Goal: Task Accomplishment & Management: Manage account settings

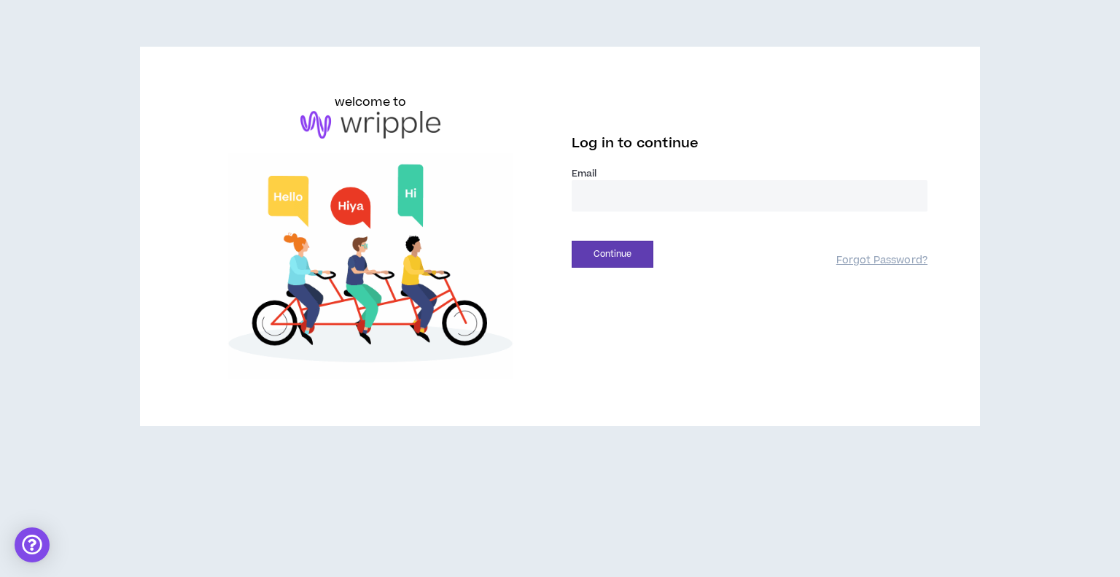
click at [631, 205] on input "email" at bounding box center [750, 195] width 356 height 31
type input "**********"
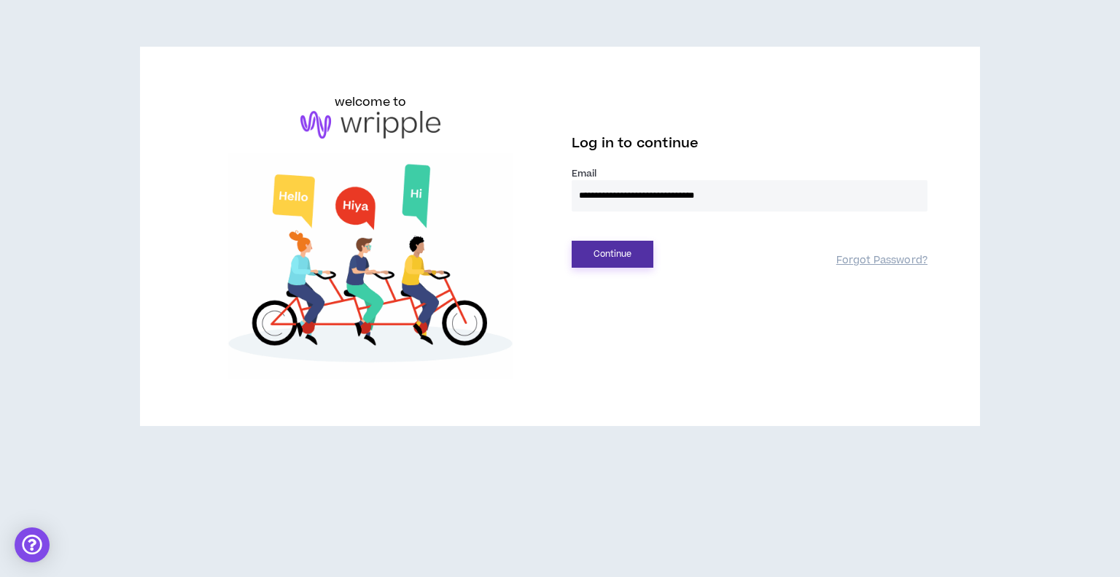
click at [621, 253] on button "Continue" at bounding box center [613, 254] width 82 height 27
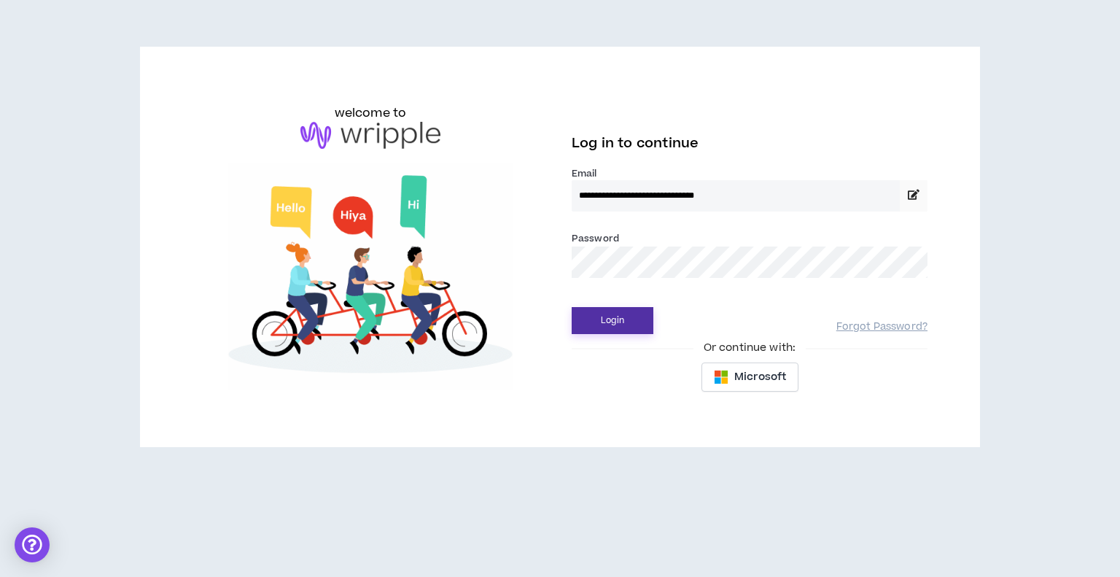
click at [618, 317] on button "Login" at bounding box center [613, 320] width 82 height 27
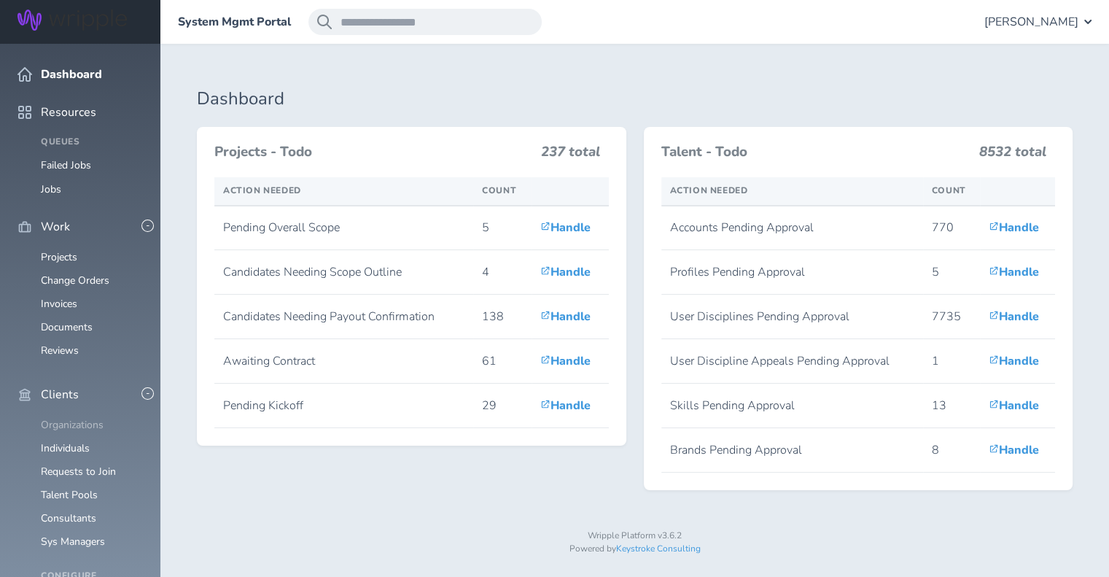
click at [77, 418] on link "Organizations" at bounding box center [72, 425] width 63 height 14
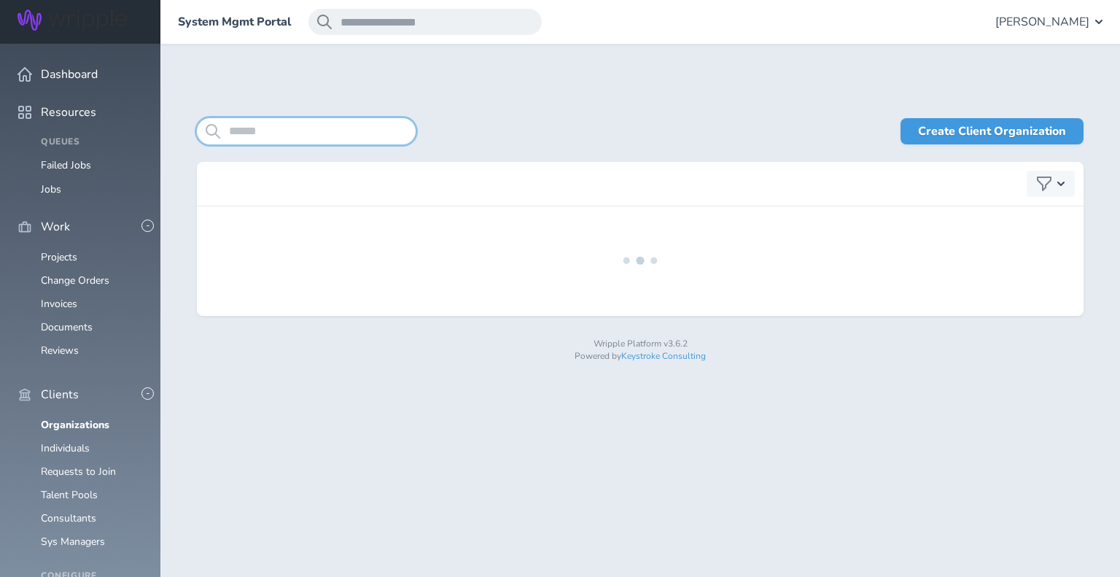
click at [271, 139] on input "search" at bounding box center [306, 131] width 219 height 26
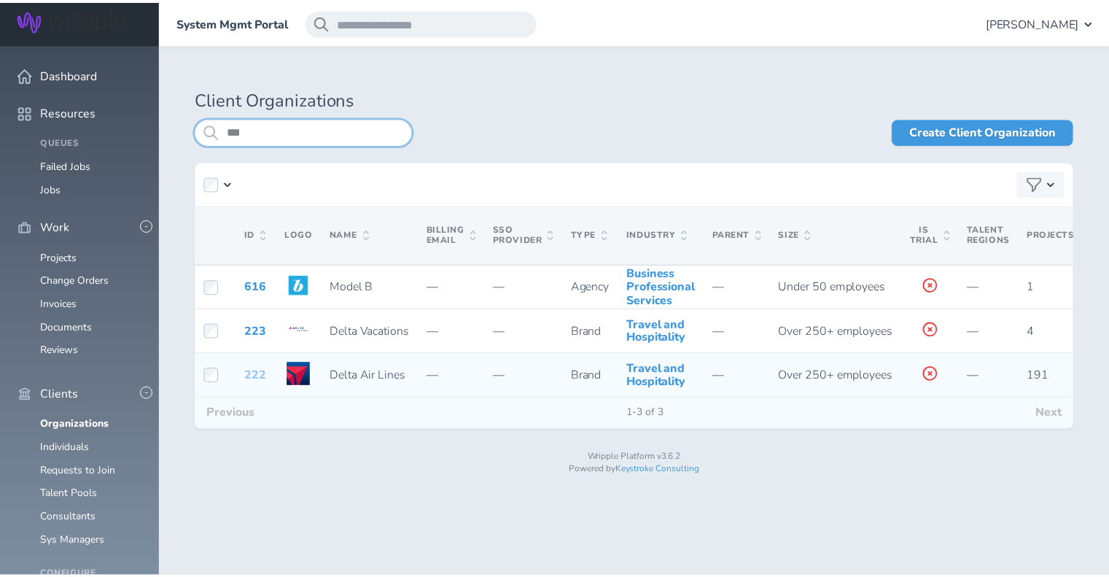
scroll to position [0, 652]
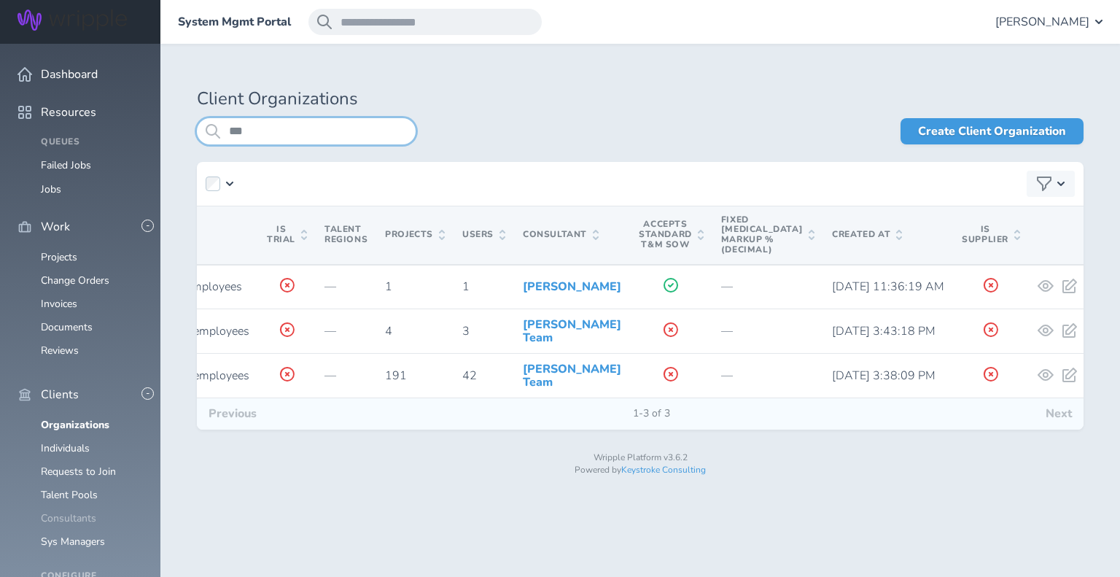
type input "***"
click at [88, 511] on link "Consultants" at bounding box center [68, 518] width 55 height 14
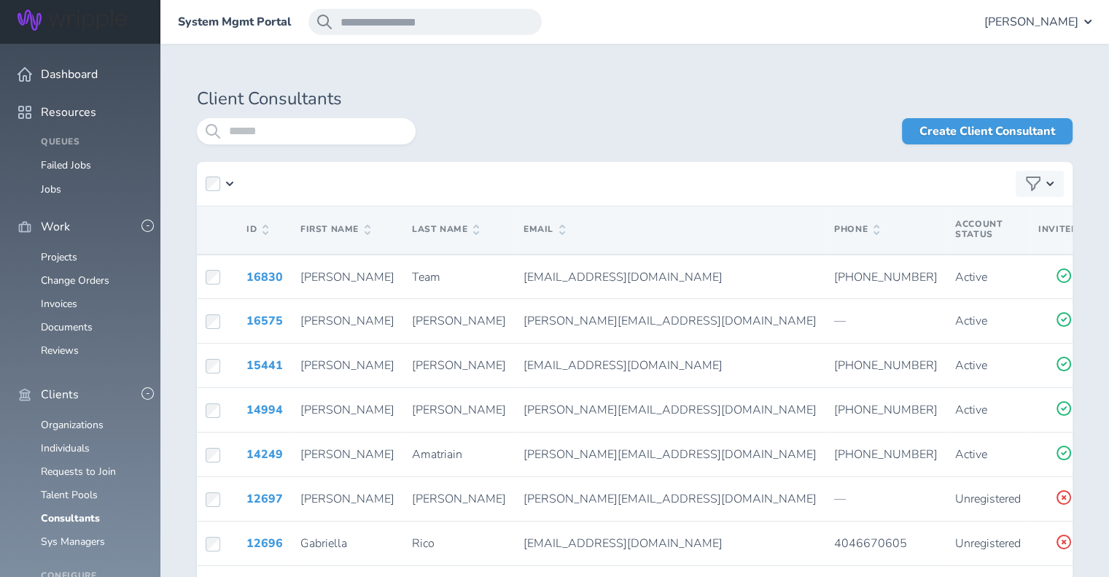
scroll to position [147, 0]
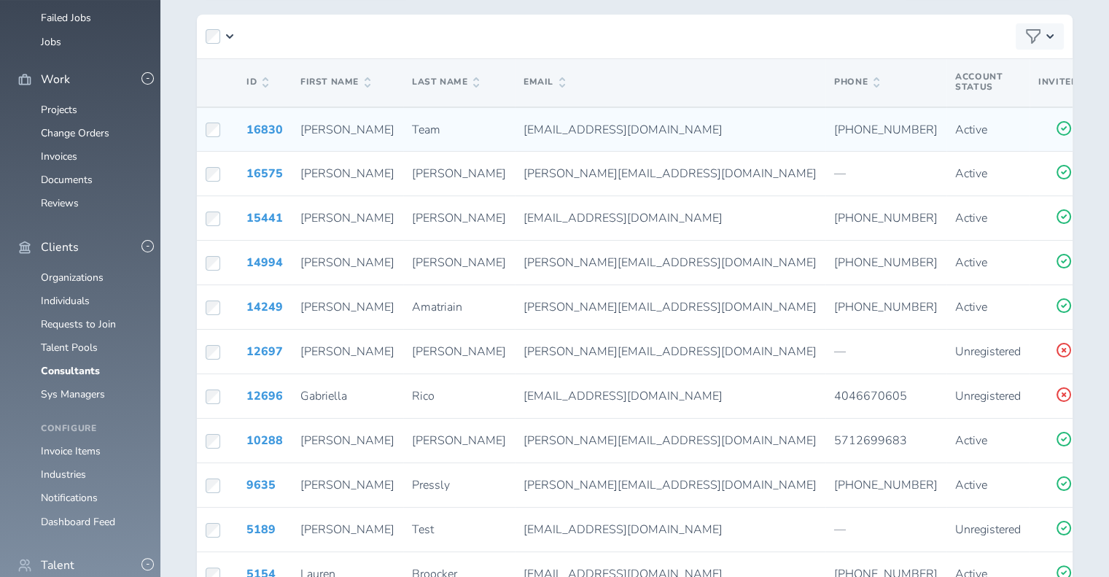
click at [1109, 132] on icon at bounding box center [1115, 128] width 12 height 13
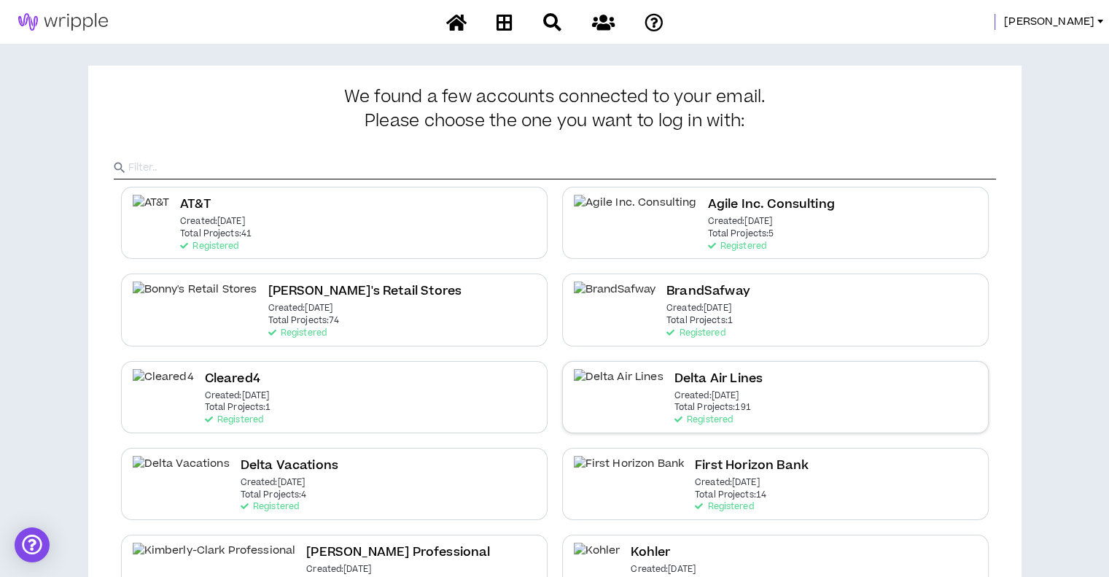
click at [675, 411] on p "Total Projects: 191" at bounding box center [713, 408] width 77 height 10
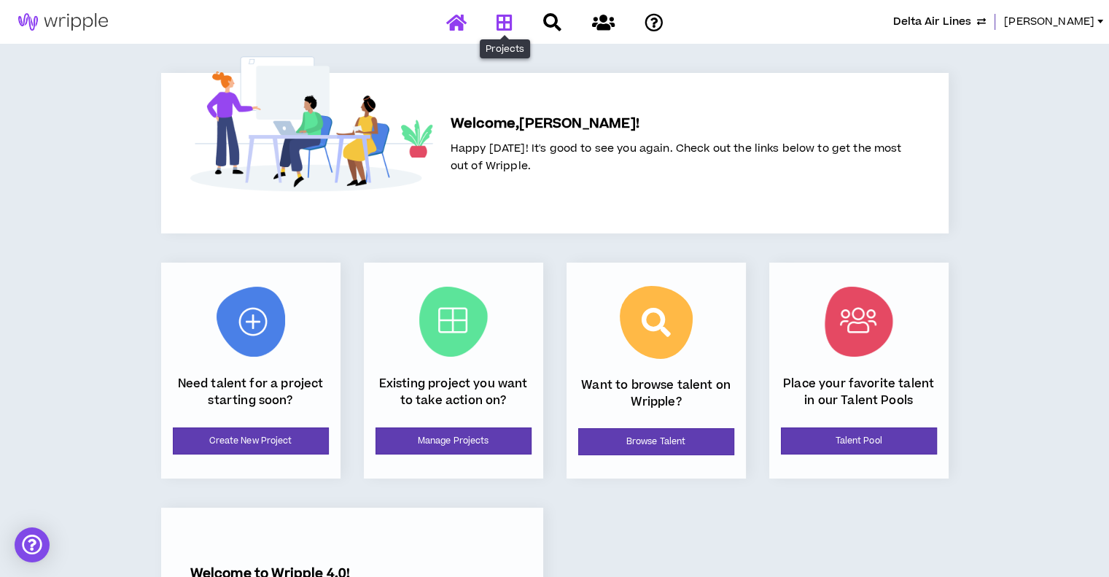
click at [500, 18] on icon at bounding box center [505, 22] width 16 height 18
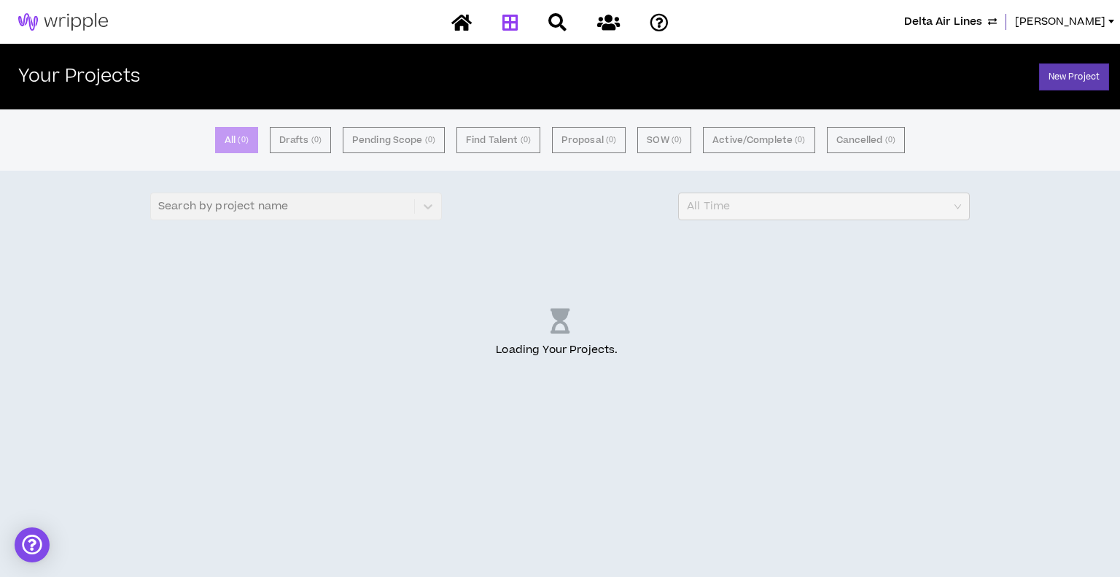
click at [733, 200] on span "All Time" at bounding box center [824, 206] width 274 height 26
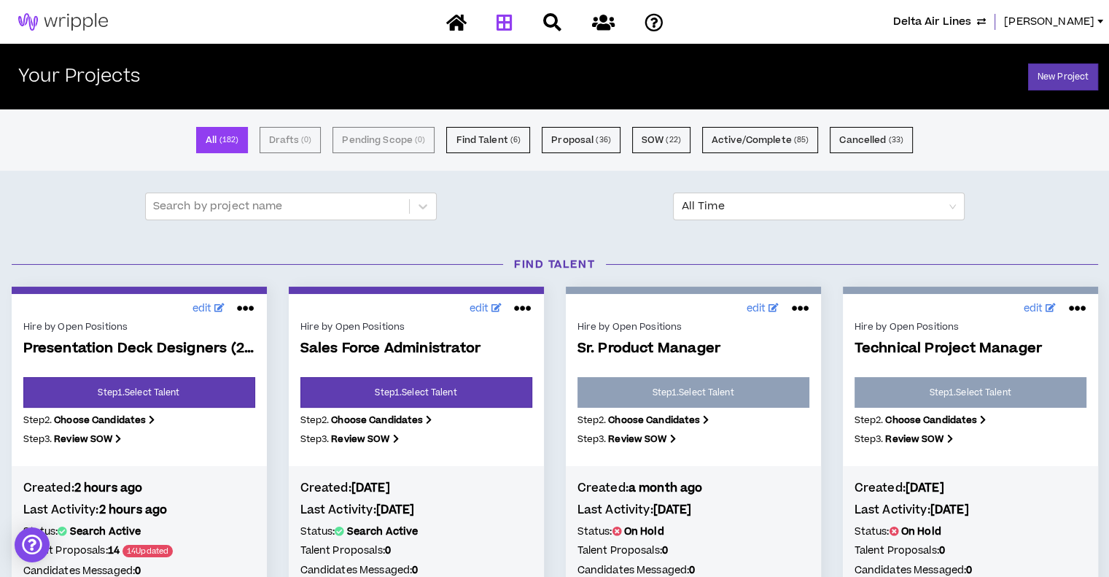
scroll to position [1, 0]
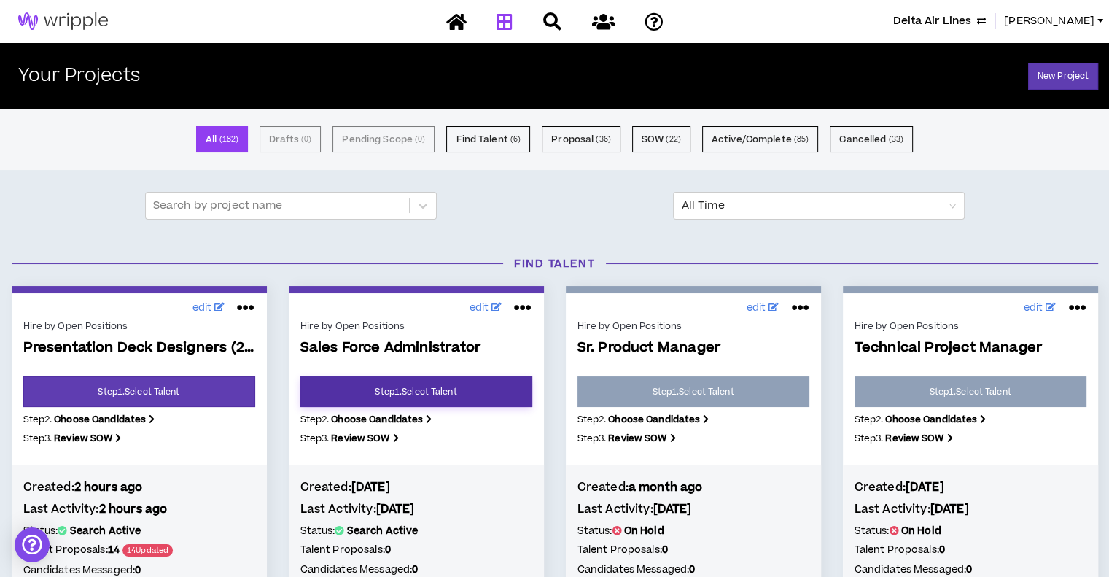
click at [443, 395] on link "Step 1 . Select Talent" at bounding box center [416, 391] width 232 height 31
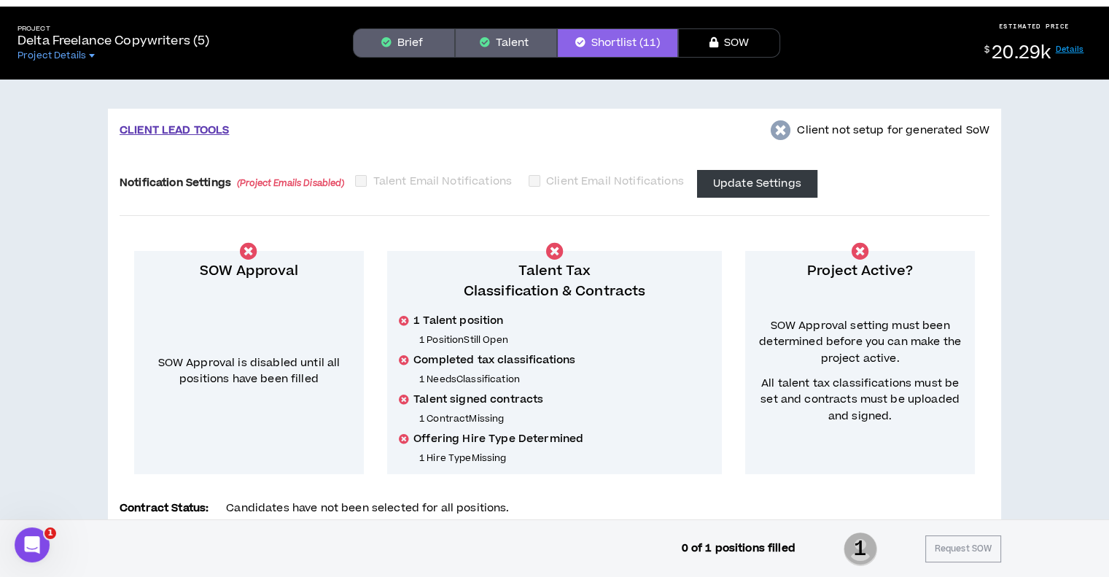
scroll to position [1, 0]
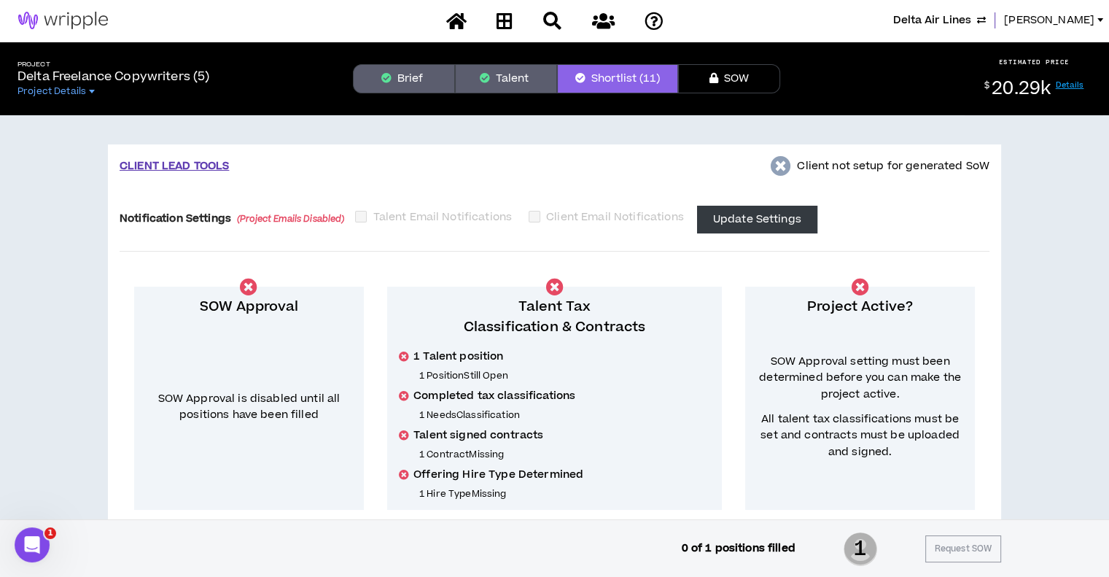
click at [387, 71] on button "Brief" at bounding box center [404, 78] width 102 height 29
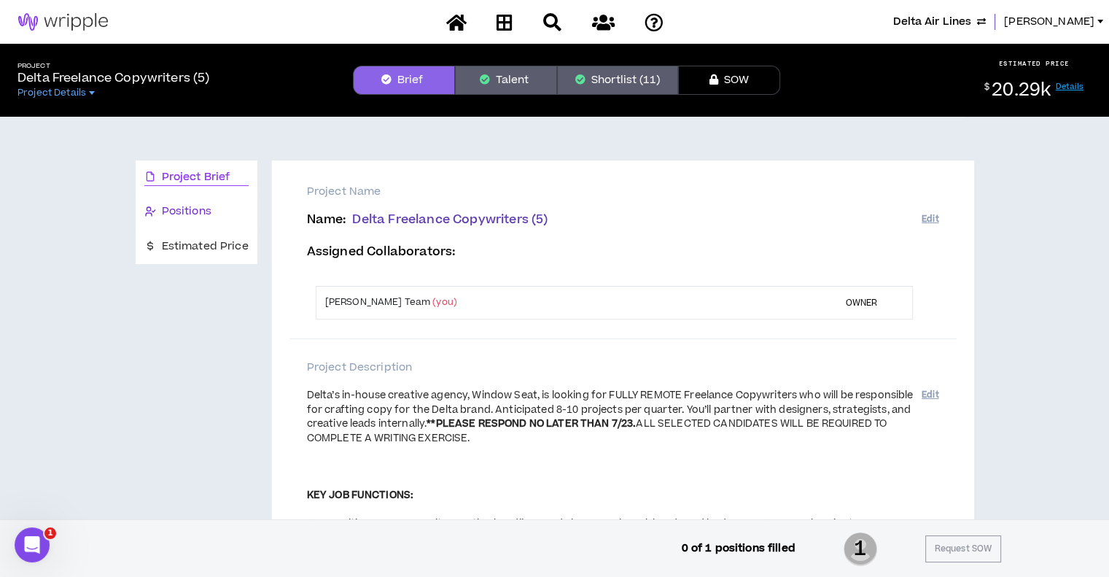
click at [193, 218] on span "Positions" at bounding box center [187, 211] width 50 height 16
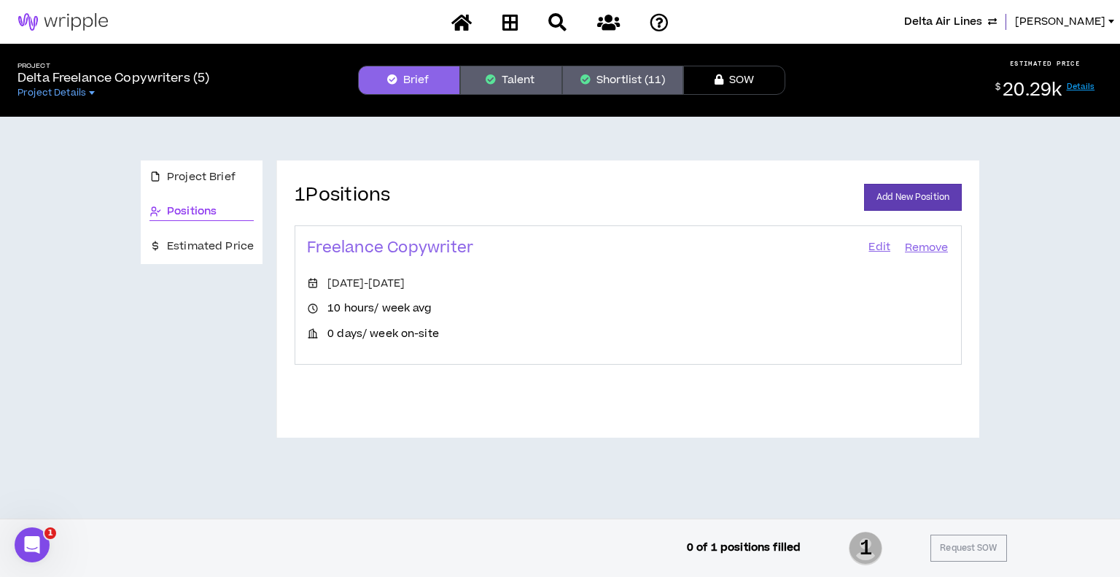
click at [876, 245] on link "Edit" at bounding box center [879, 248] width 25 height 20
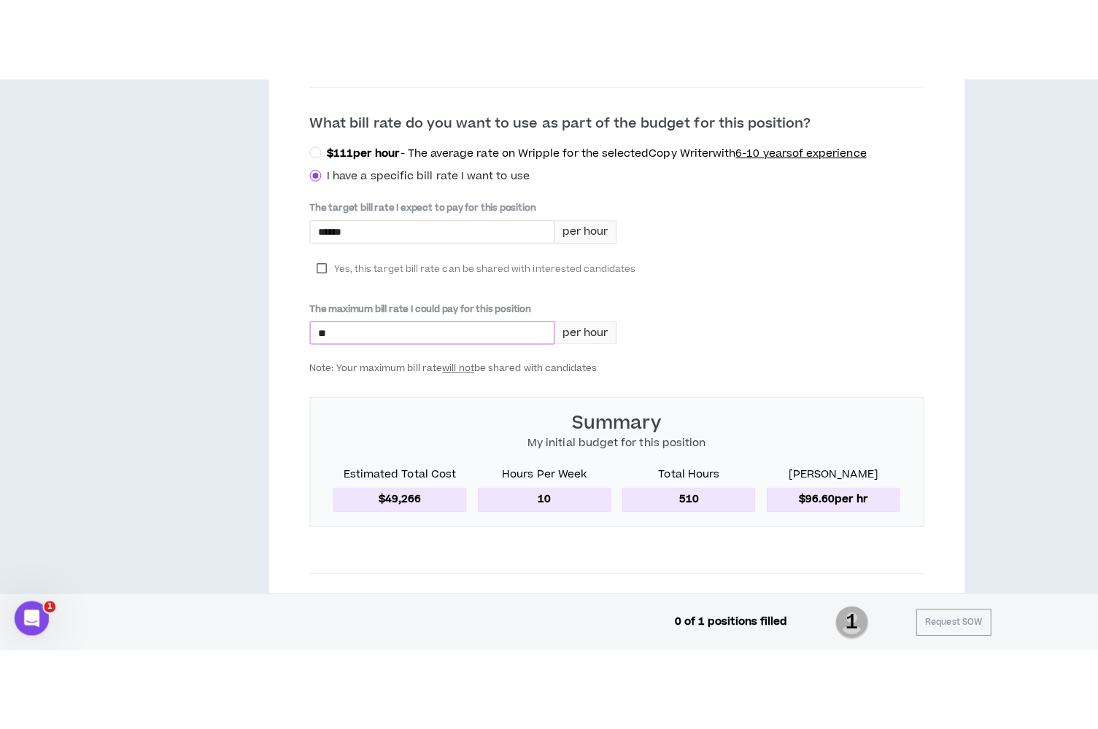
scroll to position [713, 0]
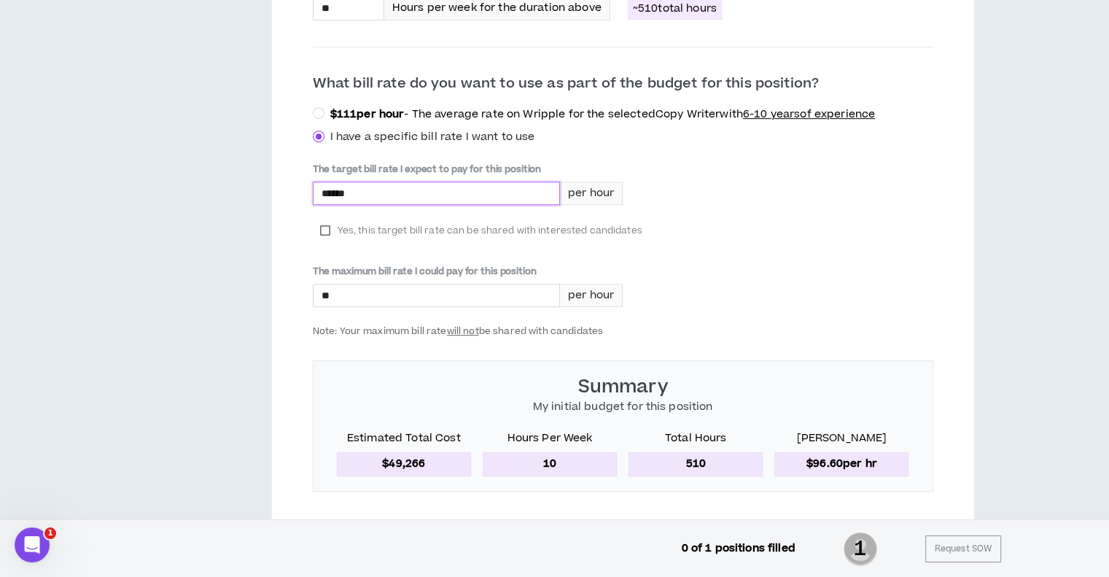
click at [454, 190] on input "******" at bounding box center [437, 193] width 246 height 22
type input "******"
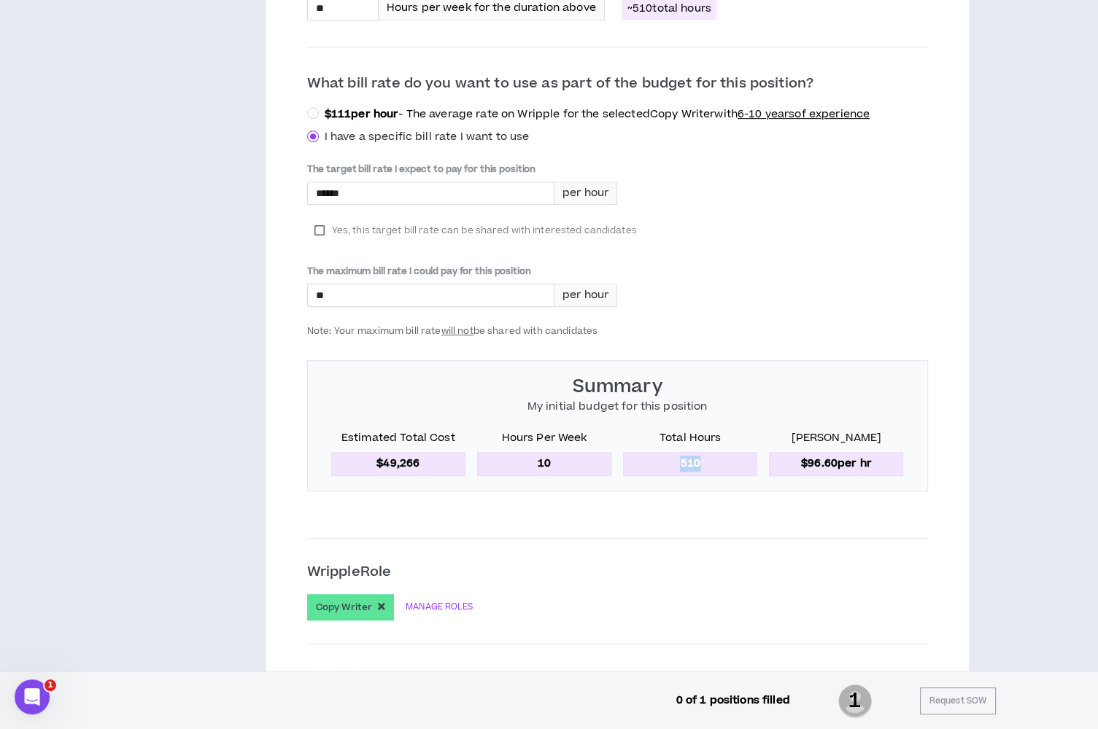
drag, startPoint x: 677, startPoint y: 458, endPoint x: 701, endPoint y: 464, distance: 24.8
click at [701, 464] on p "510" at bounding box center [690, 463] width 134 height 23
copy p "510"
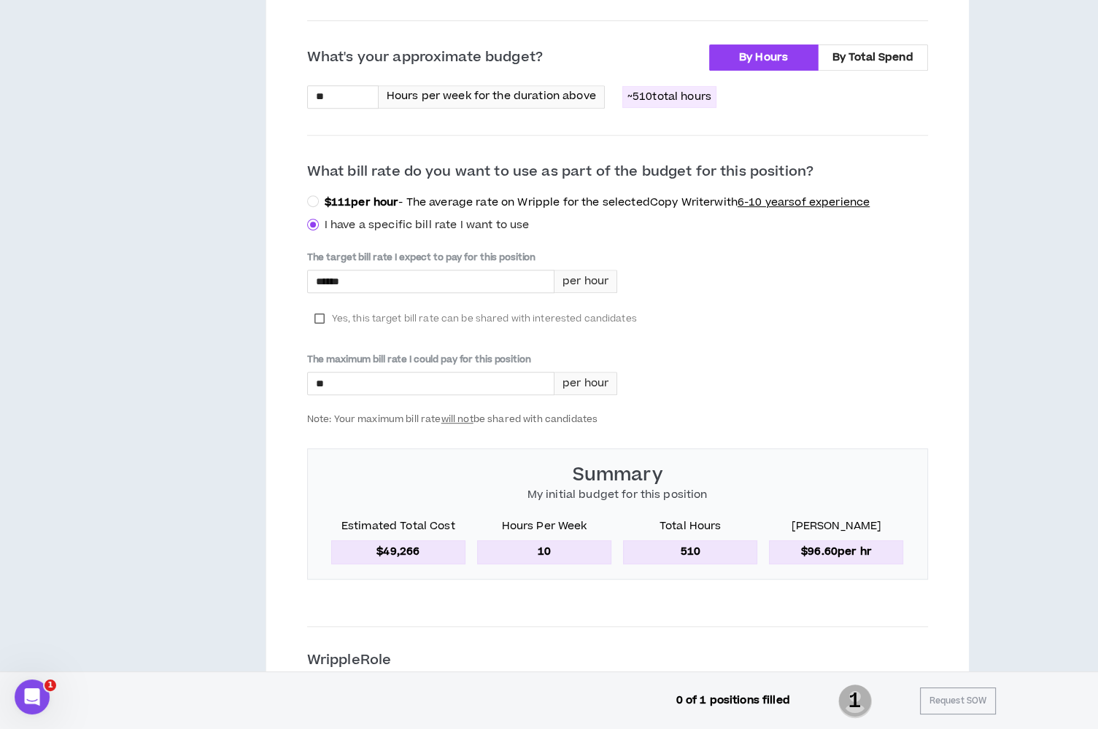
scroll to position [640, 0]
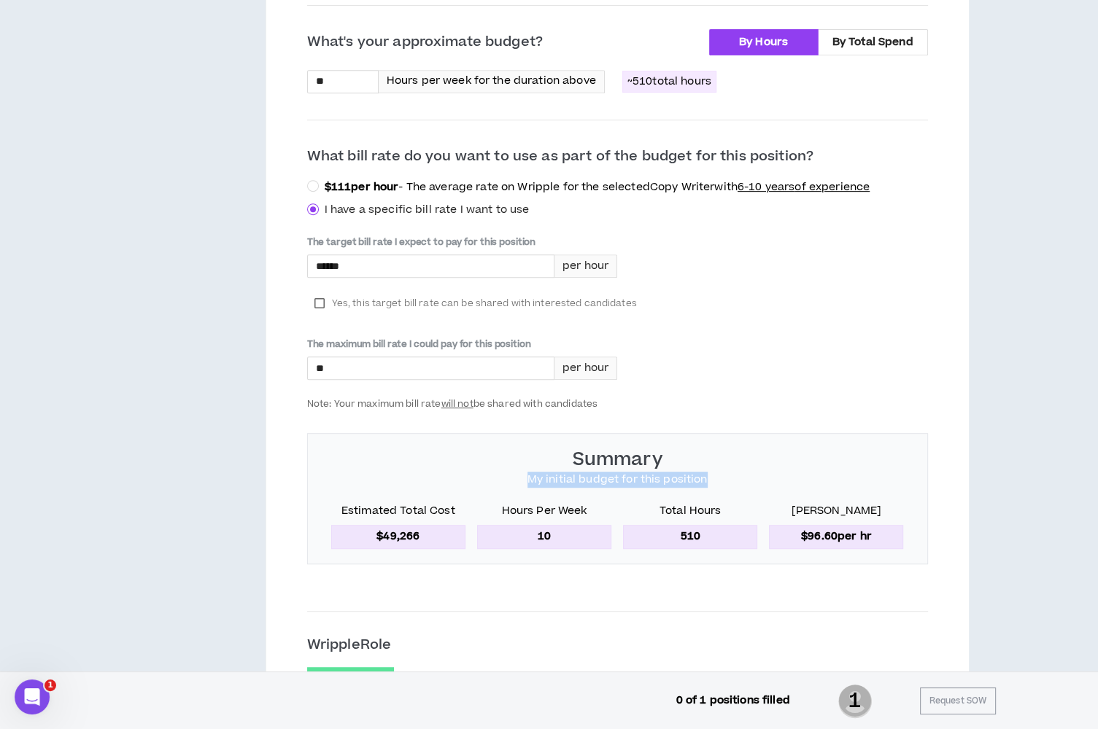
drag, startPoint x: 547, startPoint y: 475, endPoint x: 705, endPoint y: 477, distance: 157.6
click at [705, 477] on div "Summary My initial budget for this position Estimated Total Cost $49,266 Hours …" at bounding box center [617, 498] width 621 height 131
copy p "My initial budget for this position"
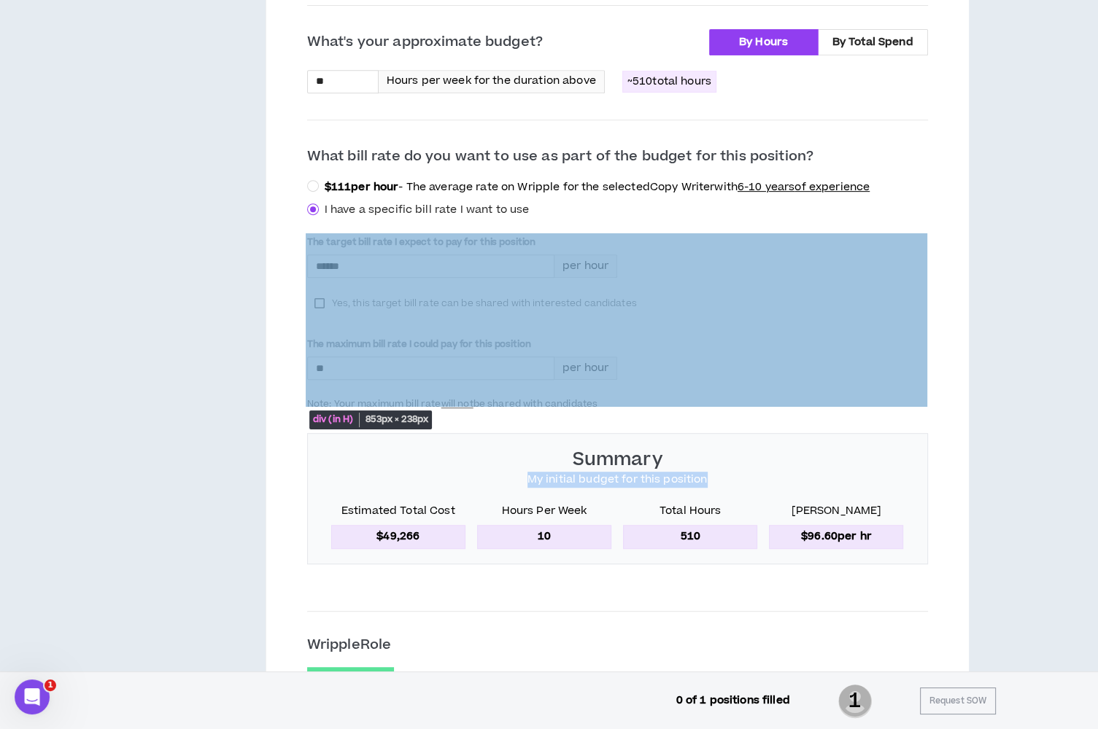
click at [792, 349] on div "The target bill rate I expect to pay for this position ****** per hour Yes, thi…" at bounding box center [617, 323] width 621 height 174
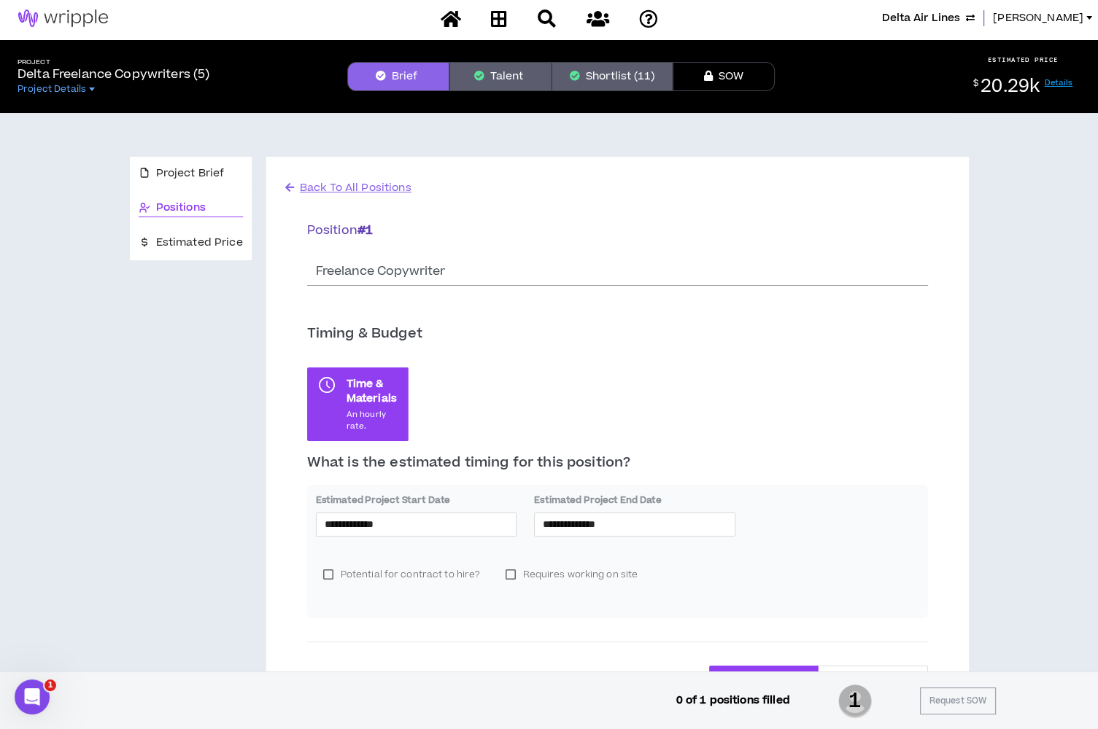
scroll to position [3, 0]
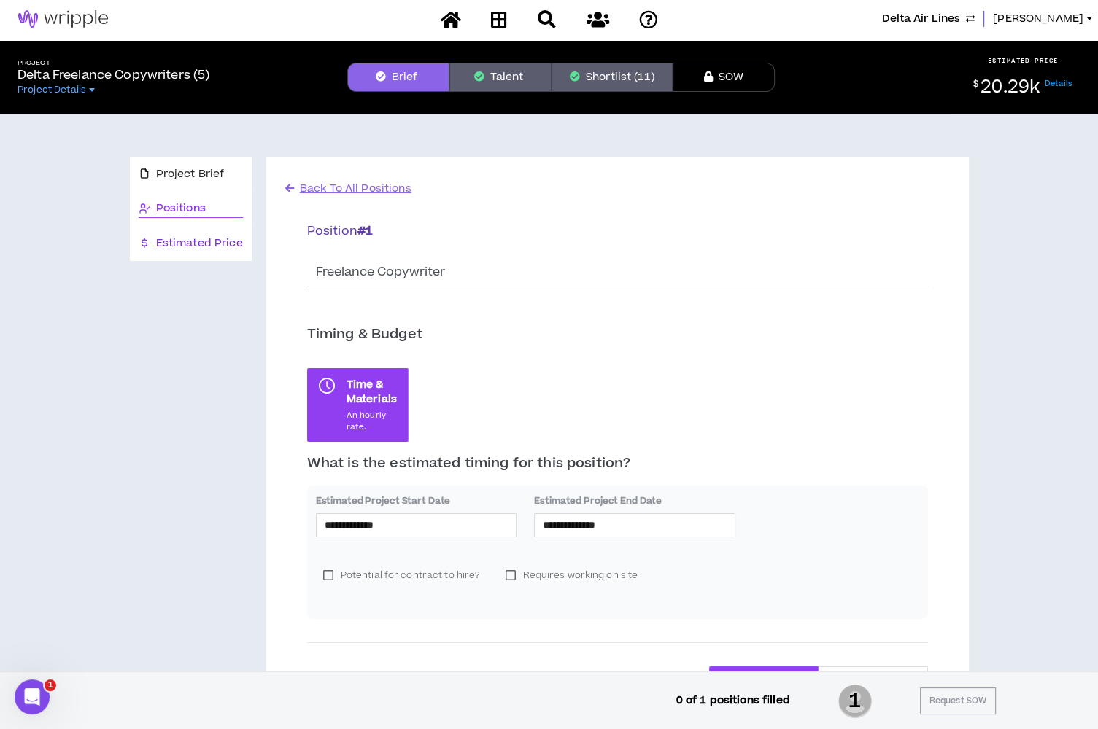
click at [201, 244] on span "Estimated Price" at bounding box center [199, 244] width 87 height 16
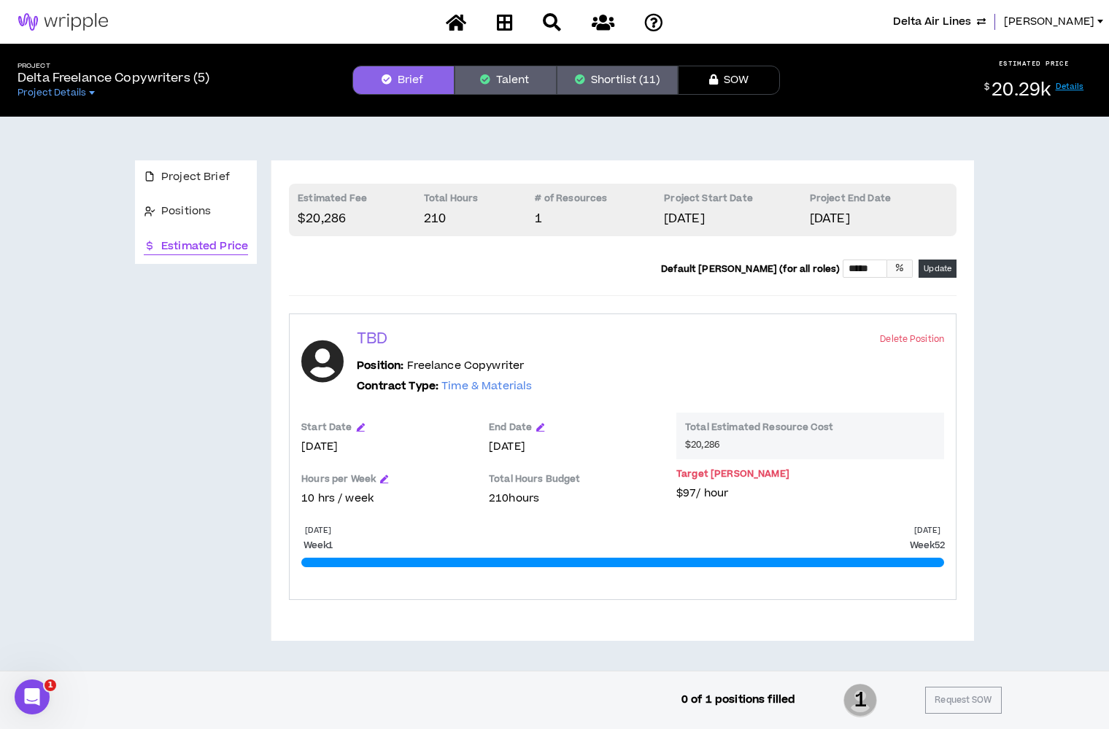
click at [382, 472] on div "Hours per Week 10 hrs / week" at bounding box center [387, 491] width 173 height 52
click at [382, 476] on icon "button" at bounding box center [384, 479] width 8 height 8
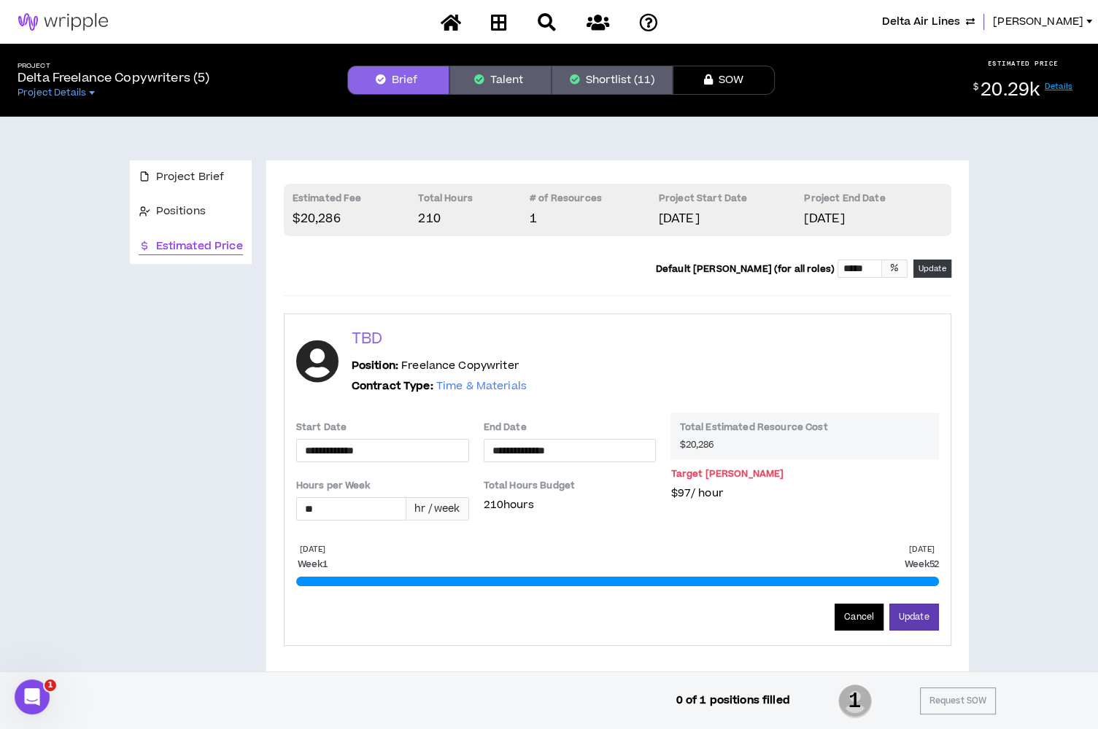
click at [843, 615] on button "Cancel" at bounding box center [858, 617] width 49 height 27
